Goal: Transaction & Acquisition: Download file/media

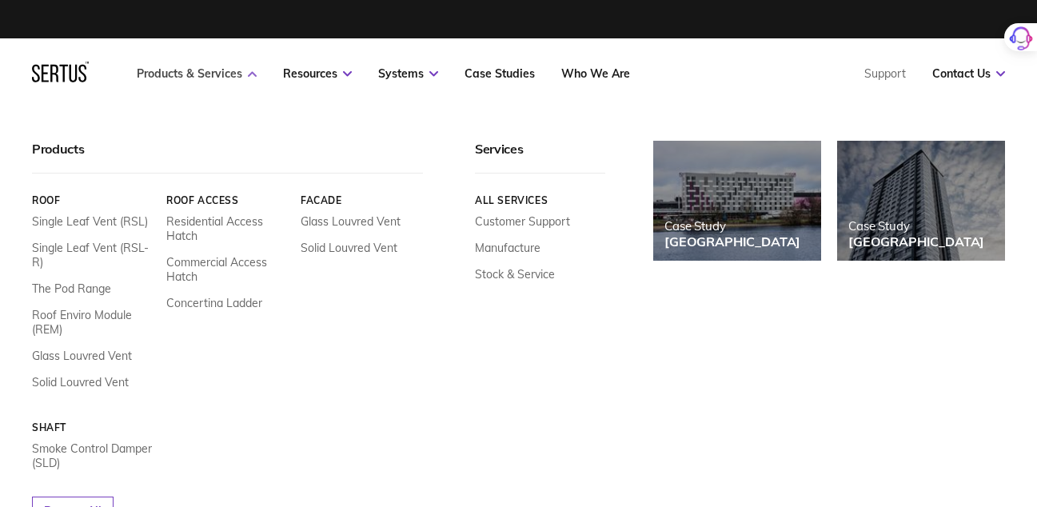
click at [186, 68] on link "Products & Services" at bounding box center [197, 73] width 120 height 14
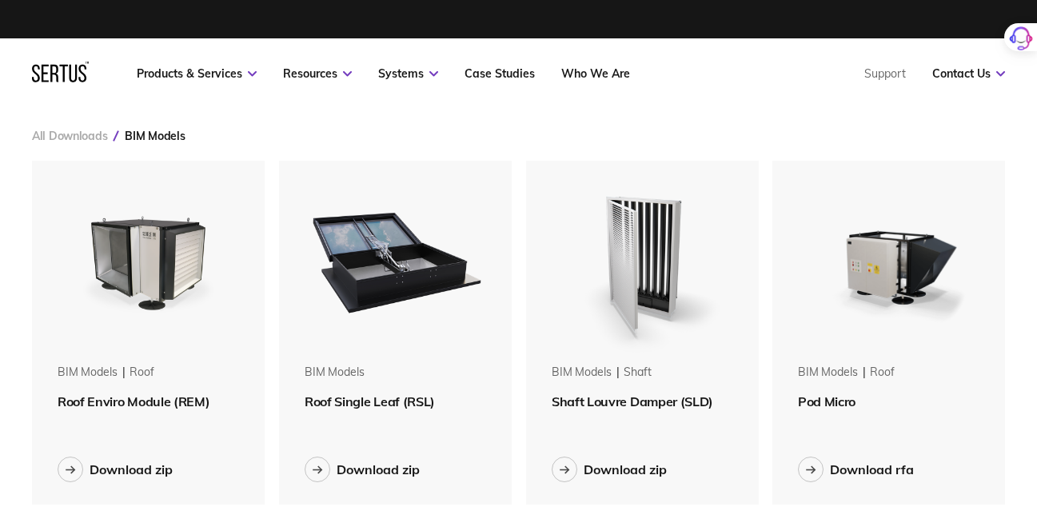
click at [88, 134] on link "All Downloads" at bounding box center [69, 136] width 75 height 14
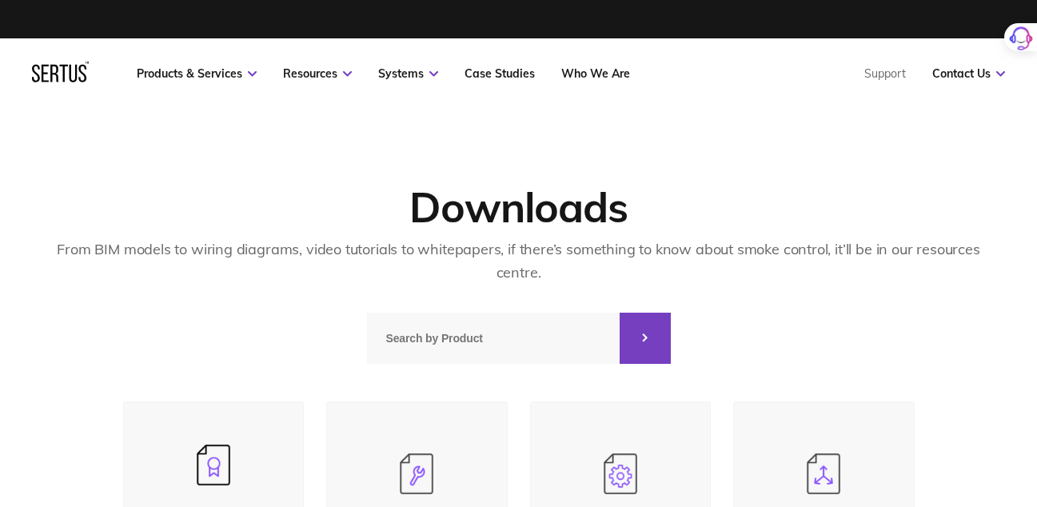
click at [373, 357] on input at bounding box center [493, 338] width 253 height 51
click at [405, 351] on input at bounding box center [493, 338] width 253 height 51
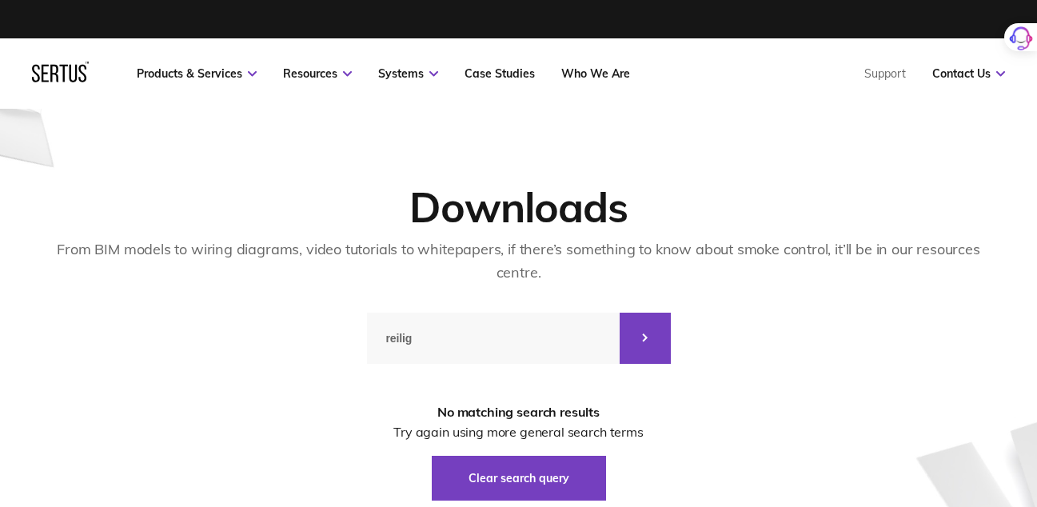
type input "reilig"
click at [656, 344] on div at bounding box center [645, 338] width 51 height 51
click at [660, 337] on div at bounding box center [645, 338] width 51 height 51
click at [646, 344] on div at bounding box center [645, 338] width 51 height 51
